Goal: Find specific page/section: Find specific page/section

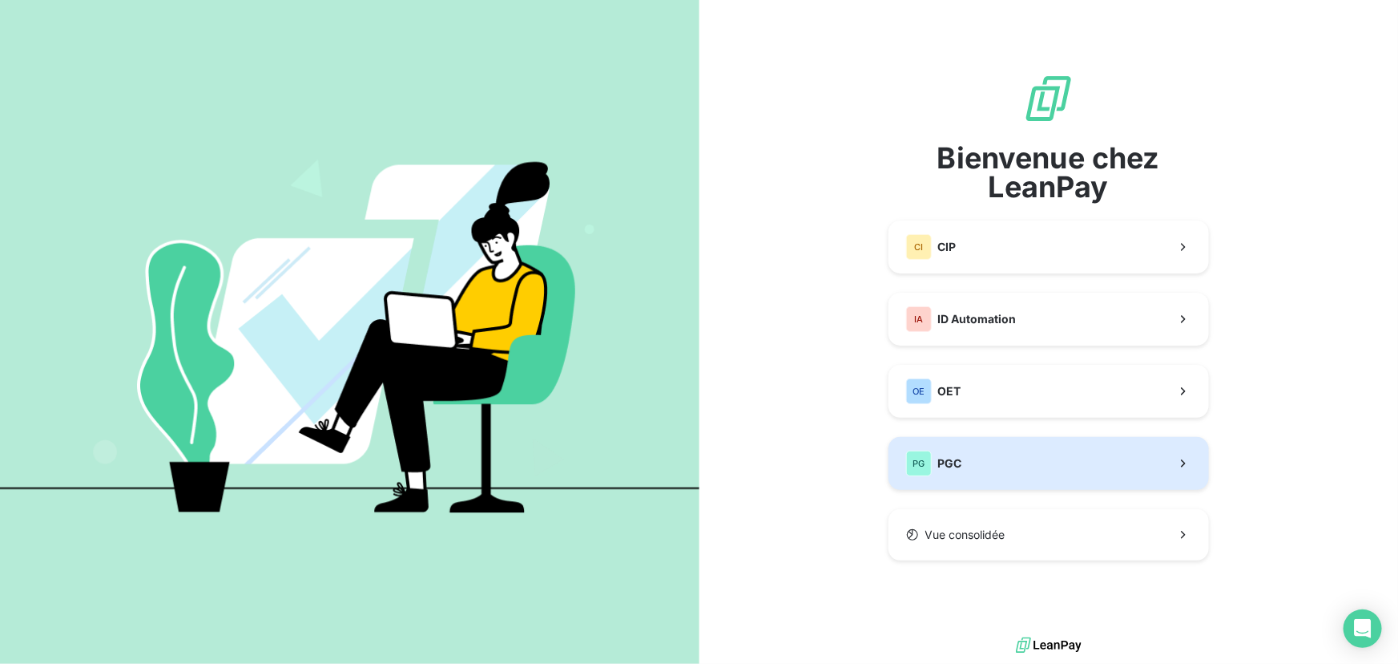
click at [1078, 461] on button "PG PGC" at bounding box center [1049, 463] width 321 height 53
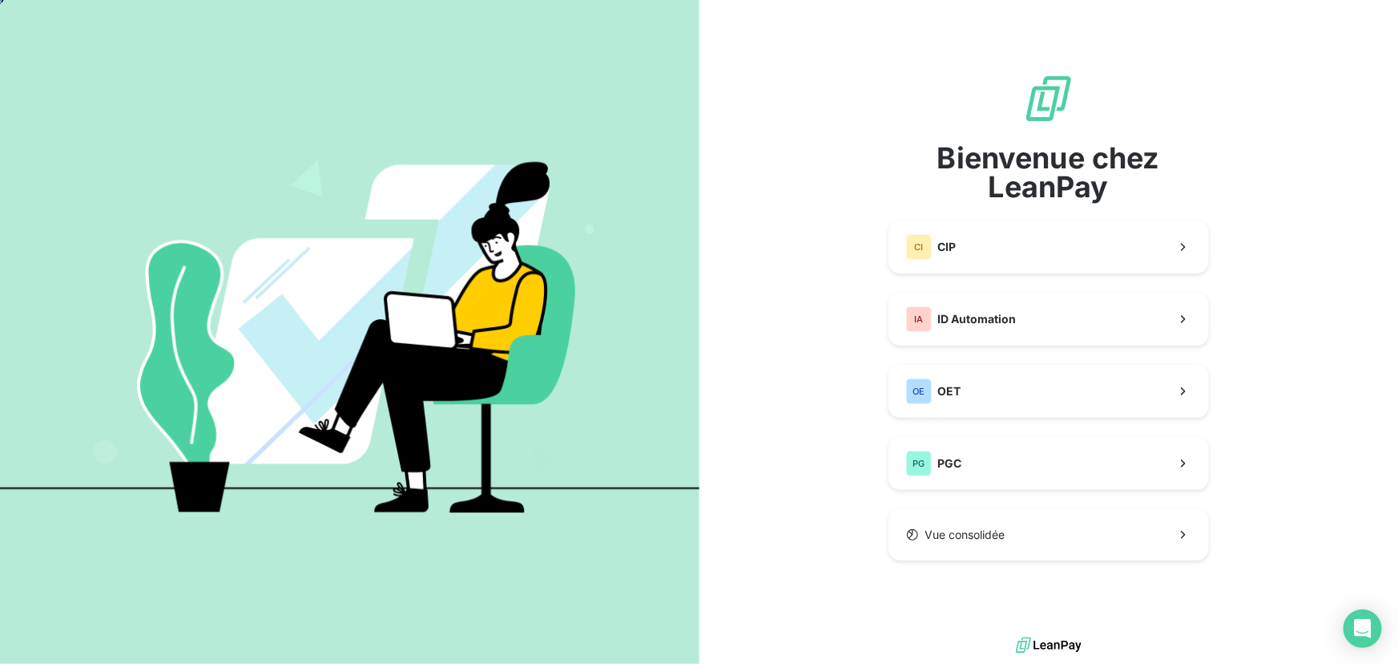
click at [1187, 309] on body "Bienvenue chez LeanPay CI CIP IA ID Automation OE OET PG PGC Vue consolidée" at bounding box center [699, 332] width 1398 height 664
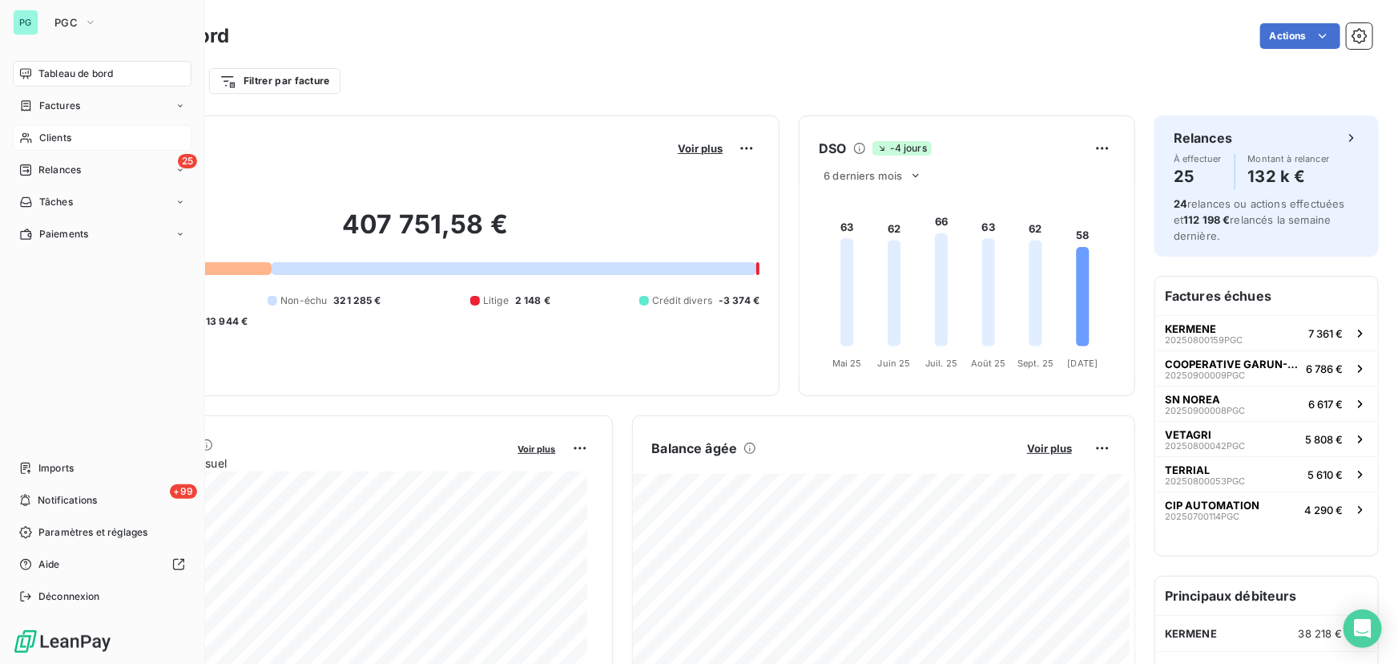
click at [43, 138] on span "Clients" at bounding box center [55, 138] width 32 height 14
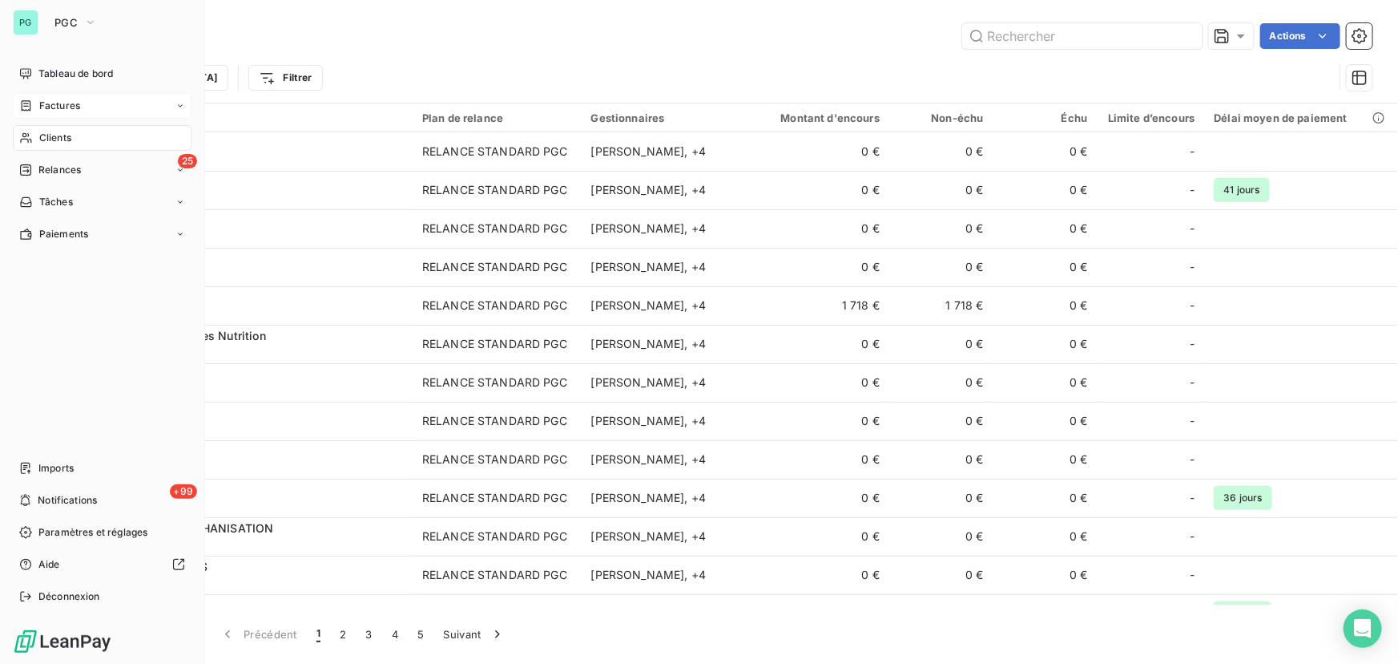
click at [58, 103] on span "Factures" at bounding box center [59, 106] width 41 height 14
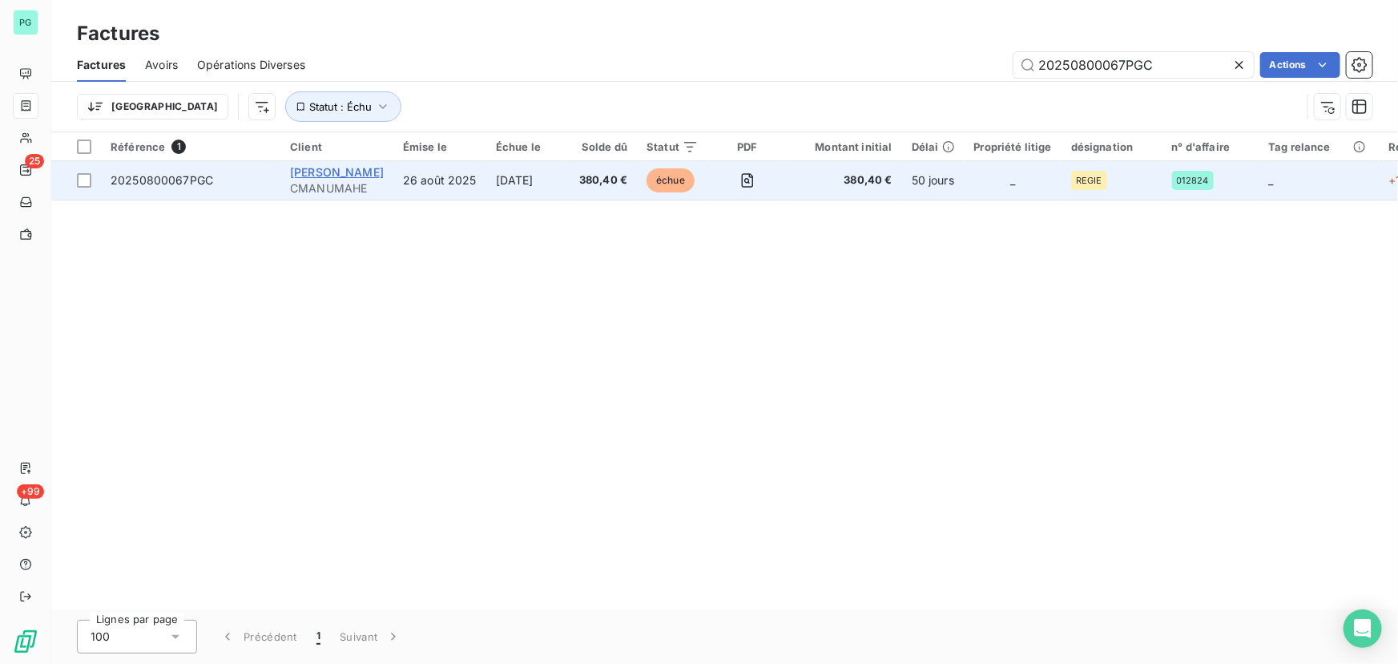
click at [318, 172] on span "[PERSON_NAME]" at bounding box center [337, 172] width 94 height 14
